Goal: Find specific page/section: Find specific page/section

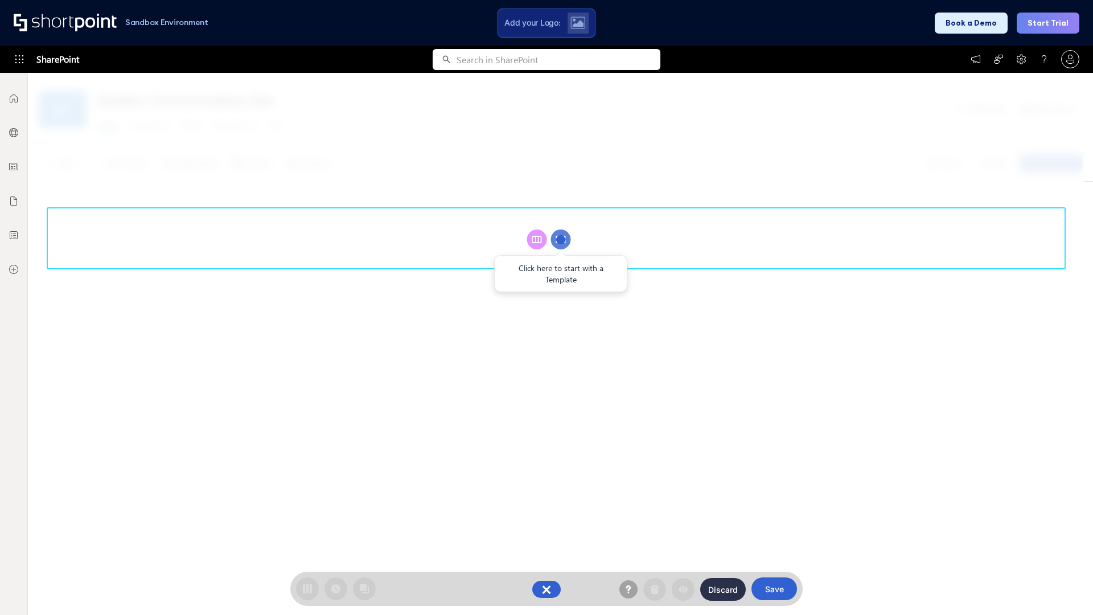
click at [561, 239] on circle at bounding box center [561, 239] width 20 height 20
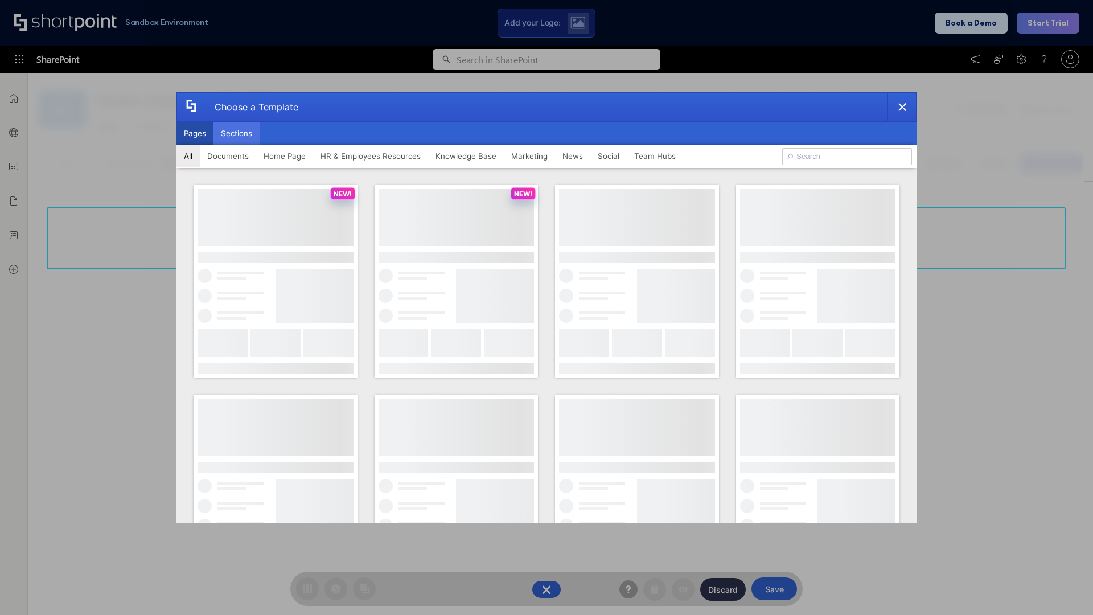
click at [236, 133] on button "Sections" at bounding box center [236, 133] width 46 height 23
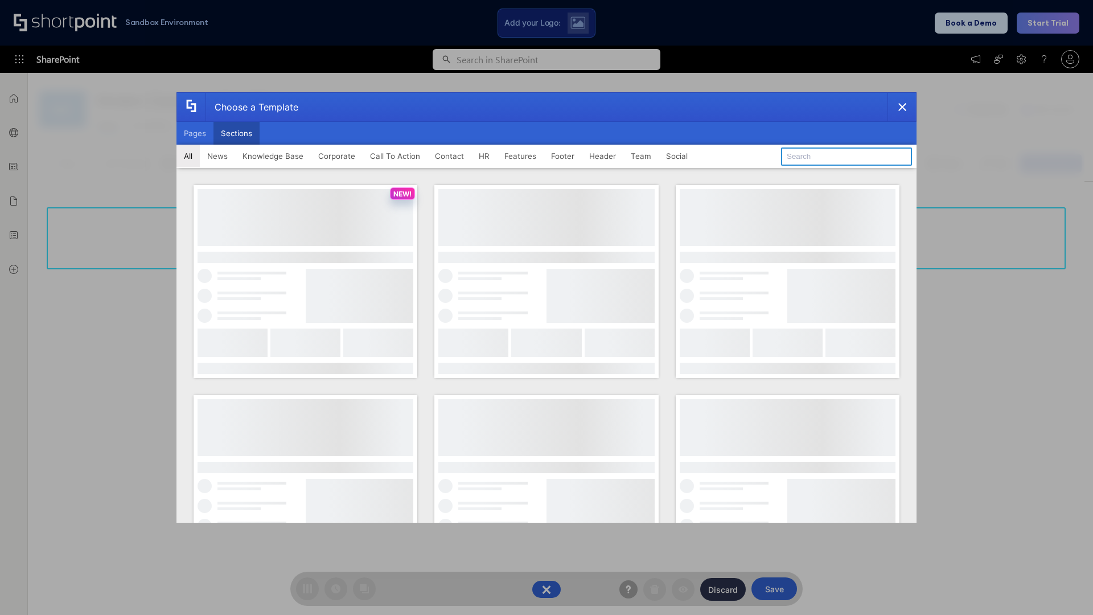
type input "Healthcare Team"
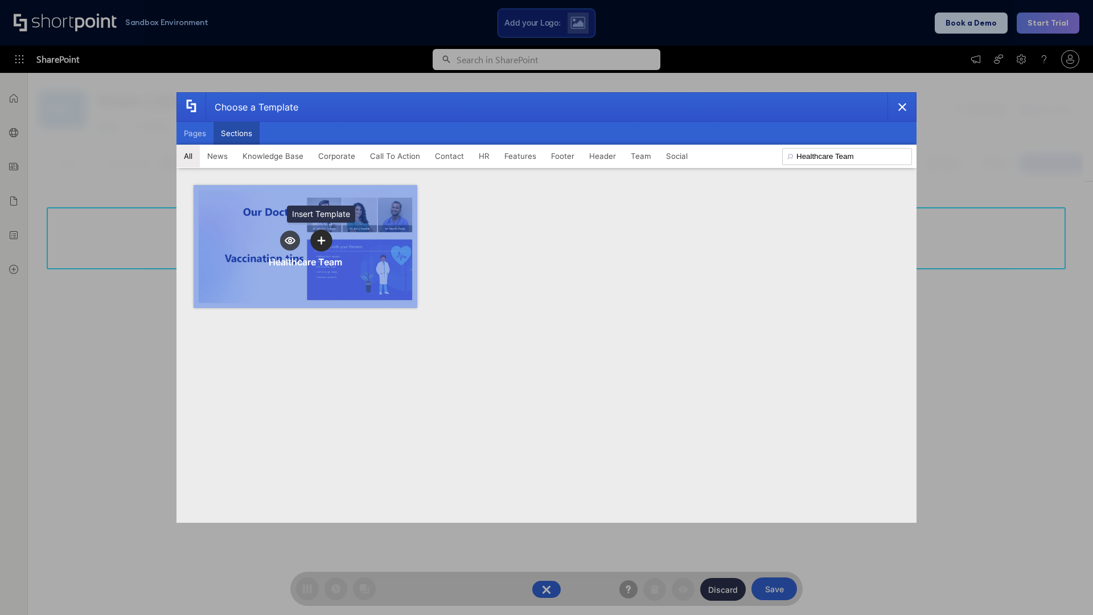
click at [321, 240] on icon "template selector" at bounding box center [321, 241] width 8 height 8
